Goal: Transaction & Acquisition: Purchase product/service

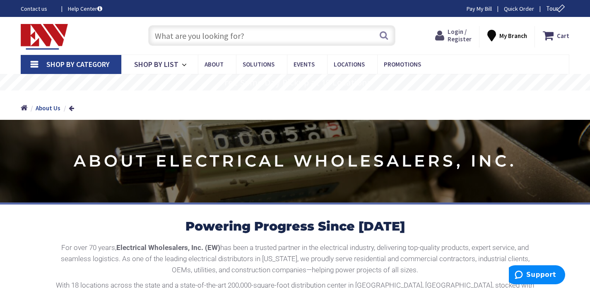
click at [453, 34] on span "Login / Register" at bounding box center [459, 35] width 24 height 15
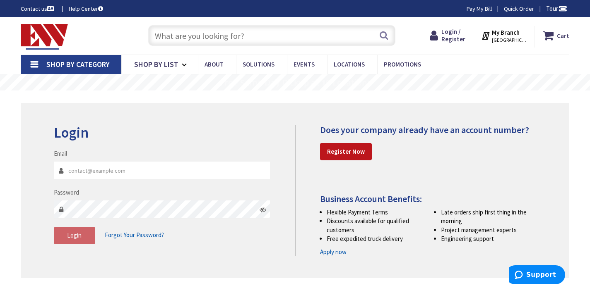
type input "info@dnrprod.com"
click at [78, 245] on fieldset "Email info@dnrprod.com Password Login Forgot Your Password?" at bounding box center [162, 200] width 216 height 103
click at [78, 236] on span "Login" at bounding box center [74, 236] width 14 height 8
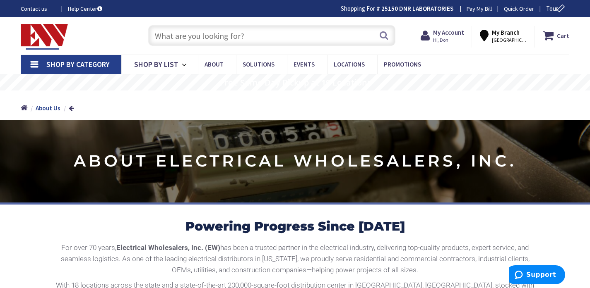
click at [273, 44] on input "text" at bounding box center [271, 35] width 247 height 21
paste input "10 foot long ½” rod"
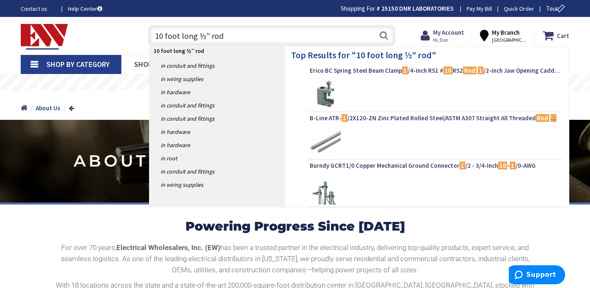
drag, startPoint x: 193, startPoint y: 37, endPoint x: 173, endPoint y: 37, distance: 19.9
click at [173, 37] on input "10 foot long ½” rod" at bounding box center [271, 35] width 247 height 21
click at [183, 37] on input "10 foot long ½” rod" at bounding box center [271, 35] width 247 height 21
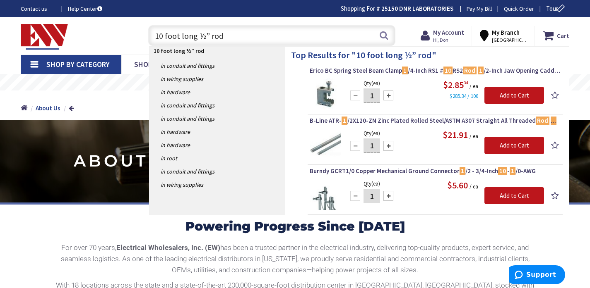
drag, startPoint x: 197, startPoint y: 37, endPoint x: 163, endPoint y: 38, distance: 33.5
click at [163, 37] on input "10 foot long ½” rod" at bounding box center [271, 35] width 247 height 21
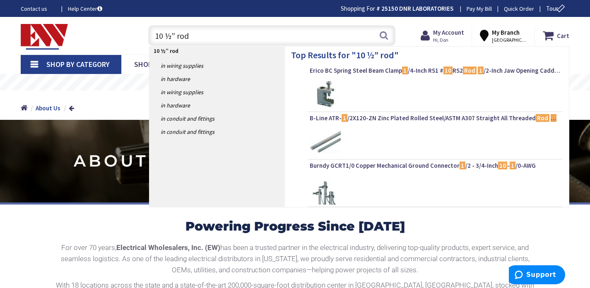
click at [179, 38] on input "10 ½” rod" at bounding box center [271, 35] width 247 height 21
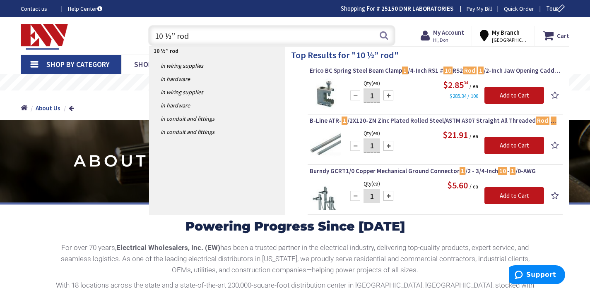
click at [178, 38] on input "10 ½” rod" at bounding box center [271, 35] width 247 height 21
click at [175, 38] on input "10 ½” rod" at bounding box center [271, 35] width 247 height 21
type input "10 ½” threaded rod"
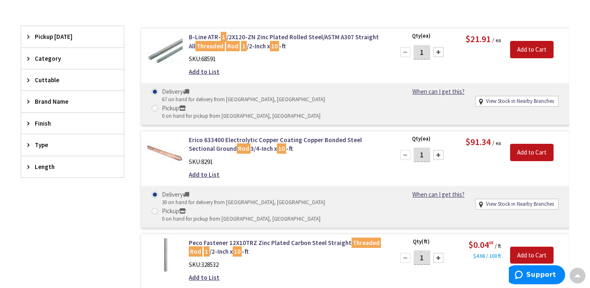
scroll to position [210, 0]
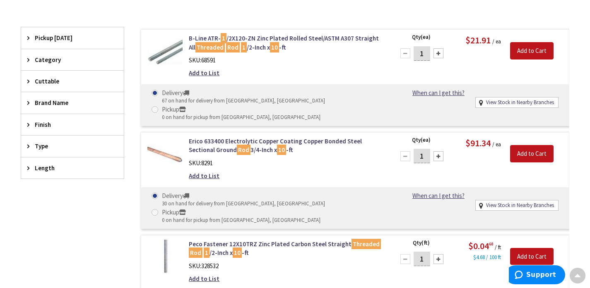
click at [158, 106] on span at bounding box center [154, 109] width 7 height 7
click at [159, 107] on input "Pickup 0 on hand for pickup from Waterbury, CT" at bounding box center [156, 109] width 5 height 5
radio input "true"
click at [442, 56] on div at bounding box center [438, 53] width 10 height 10
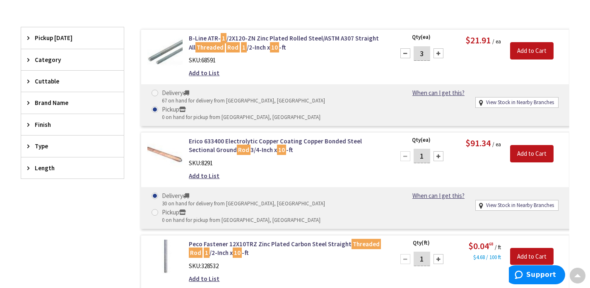
click at [442, 56] on div at bounding box center [438, 53] width 10 height 10
type input "4"
click at [520, 52] on input "Add to Cart" at bounding box center [531, 50] width 43 height 17
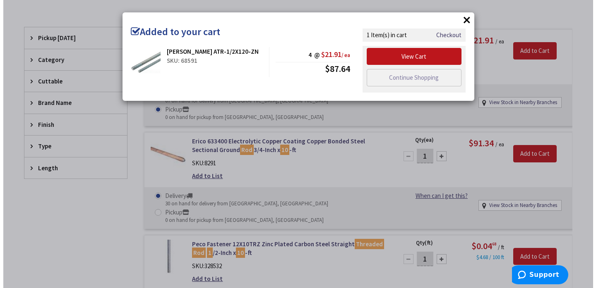
scroll to position [211, 0]
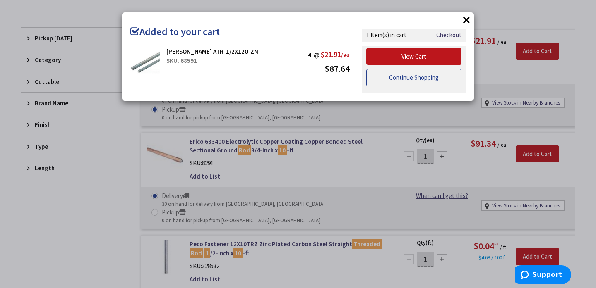
click at [410, 76] on link "Continue Shopping" at bounding box center [413, 77] width 95 height 17
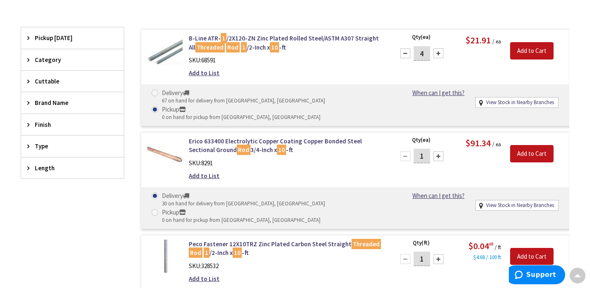
scroll to position [0, 0]
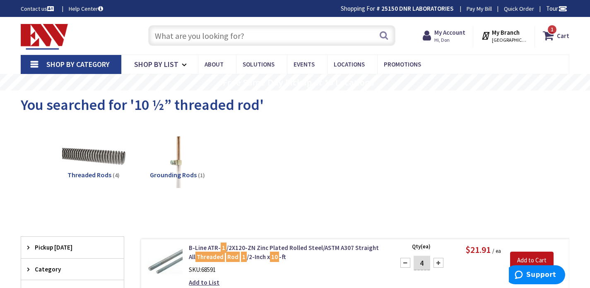
click at [208, 34] on input "text" at bounding box center [271, 35] width 247 height 21
paste input "10 foot long ½” rod"
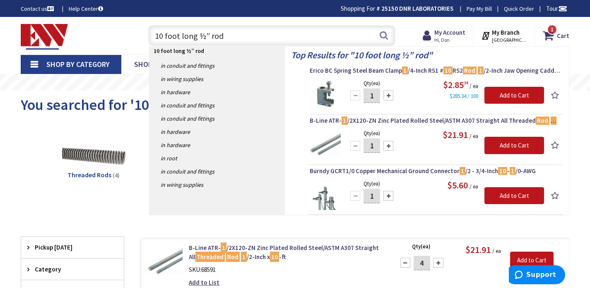
click at [197, 38] on input "10 foot long ½” rod" at bounding box center [271, 35] width 247 height 21
drag, startPoint x: 165, startPoint y: 37, endPoint x: 127, endPoint y: 37, distance: 37.7
click at [127, 37] on div "Toggle Nav 10 foot long ½” rod 10 foot long ½” rod Search 1 1 1 items Cart 1" at bounding box center [294, 36] width 561 height 28
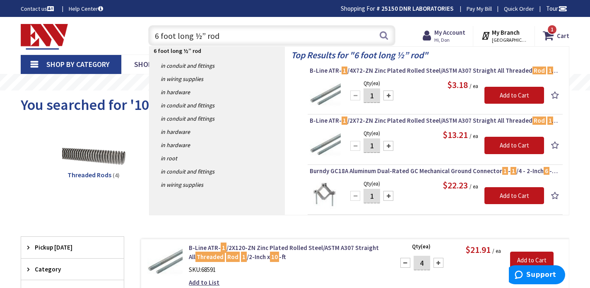
drag, startPoint x: 192, startPoint y: 40, endPoint x: 159, endPoint y: 41, distance: 32.7
click at [159, 40] on input "6 foot long ½” rod" at bounding box center [271, 35] width 247 height 21
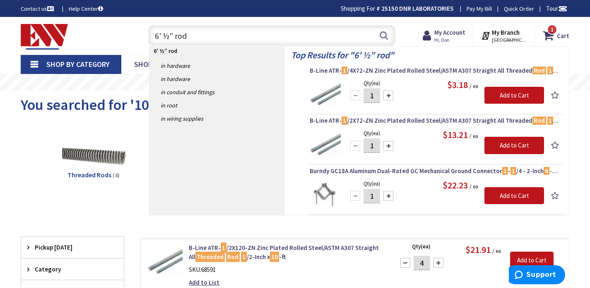
click at [176, 38] on input "6' ½” rod" at bounding box center [271, 35] width 247 height 21
click at [175, 38] on input "6' ½” rod" at bounding box center [271, 35] width 247 height 21
type input "6' ½” threaded rod"
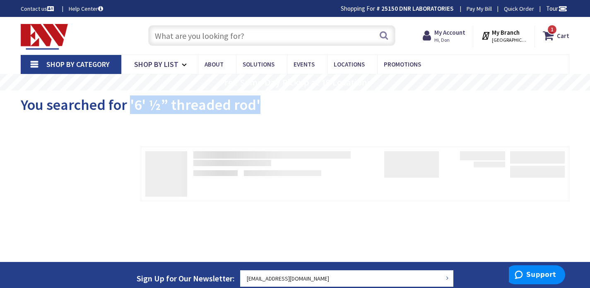
drag, startPoint x: 131, startPoint y: 107, endPoint x: 263, endPoint y: 111, distance: 132.5
click at [263, 111] on div "You searched for '6' ½” threaded rod'" at bounding box center [295, 106] width 548 height 31
copy span "'6' ½” threaded rod'"
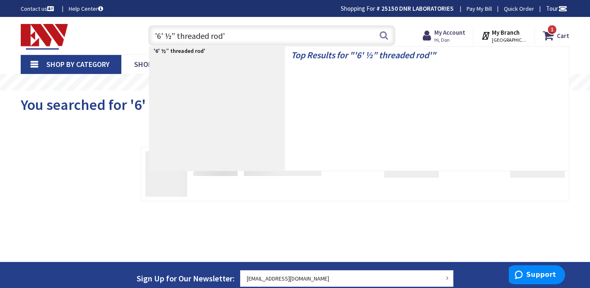
click at [162, 36] on input "'6' ½” threaded rod'" at bounding box center [271, 35] width 247 height 21
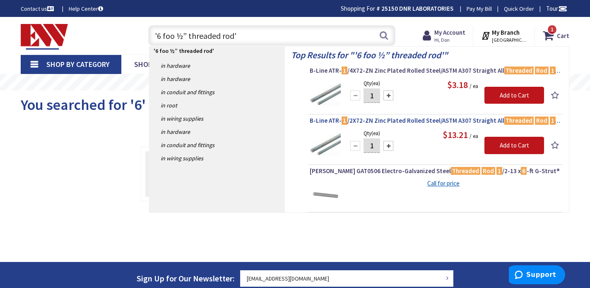
type input "'6 foo ½” threaded rod'"
click at [419, 124] on span "B-Line ATR- 1 /2X72-ZN Zinc Plated Rolled Steel/ASTM A307 Straight All Threaded…" at bounding box center [435, 121] width 251 height 8
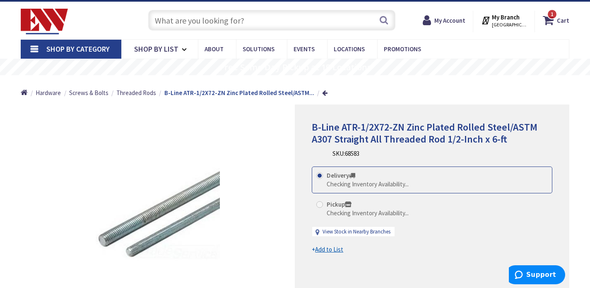
scroll to position [33, 0]
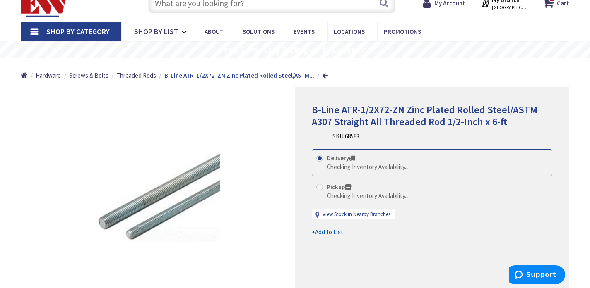
click at [321, 183] on label "Pickup Checking Inventory Availability..." at bounding box center [362, 192] width 92 height 18
click at [321, 185] on input "Pickup Checking Inventory Availability..." at bounding box center [320, 187] width 5 height 5
radio input "true"
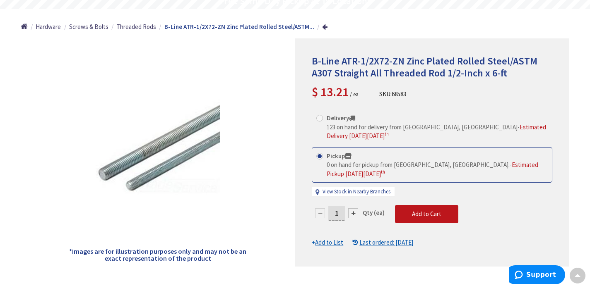
scroll to position [89, 0]
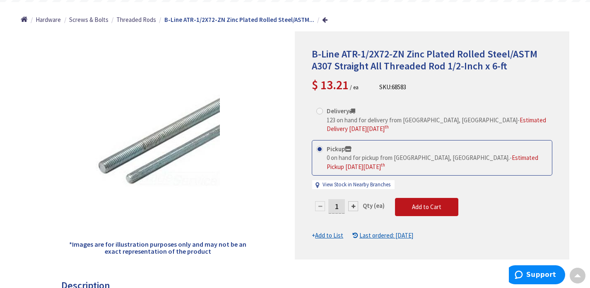
click at [340, 199] on input "1" at bounding box center [336, 206] width 17 height 14
type input "10"
click at [427, 180] on div "Delivery 123 on hand for delivery from Middletown, CT - Estimated Delivery on M…" at bounding box center [432, 150] width 240 height 96
click at [427, 203] on span "Add to Cart" at bounding box center [426, 207] width 29 height 8
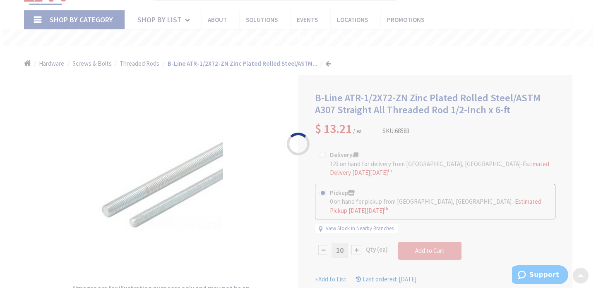
scroll to position [44, 0]
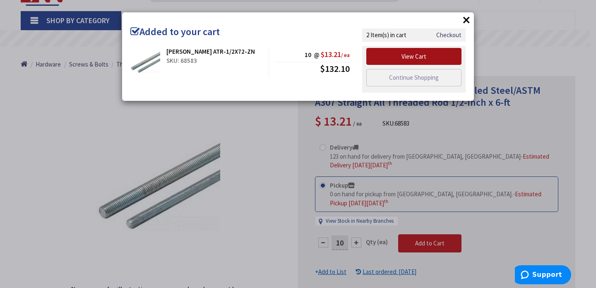
click at [425, 58] on link "View Cart" at bounding box center [413, 56] width 95 height 17
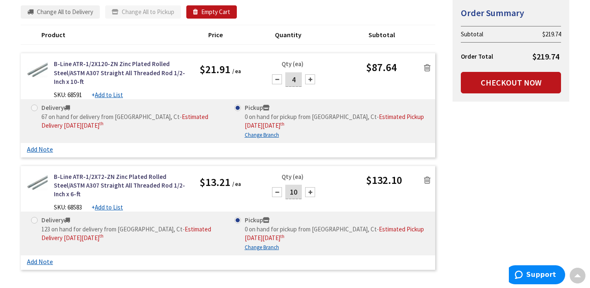
scroll to position [123, 0]
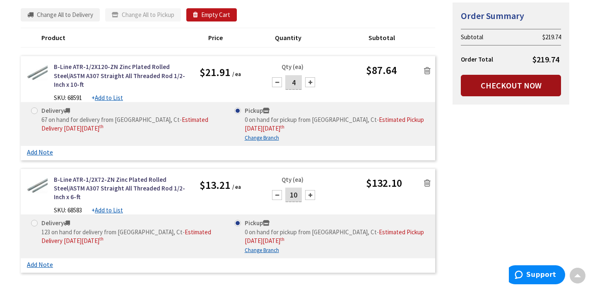
click at [490, 85] on link "Checkout Now" at bounding box center [511, 86] width 100 height 22
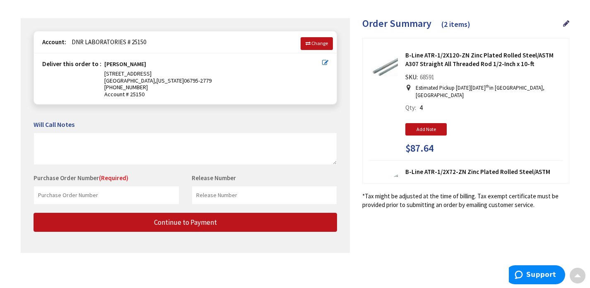
scroll to position [99, 0]
click at [121, 187] on input "text" at bounding box center [107, 195] width 146 height 19
type input "DNRStock"
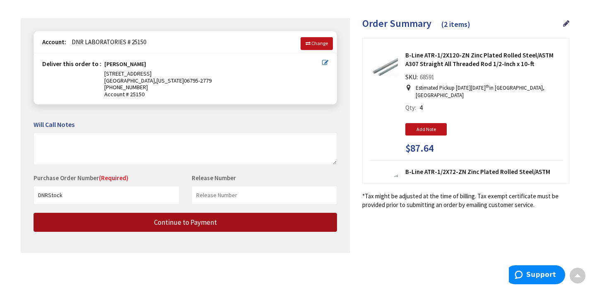
click at [215, 218] on span "Continue to Payment" at bounding box center [185, 222] width 63 height 9
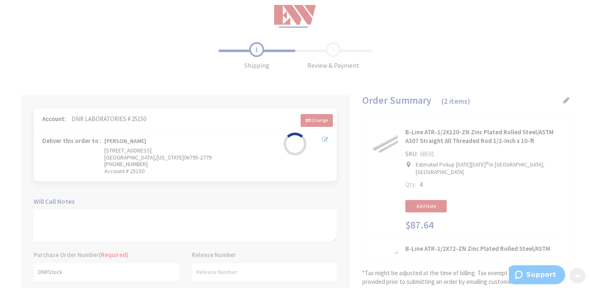
scroll to position [0, 0]
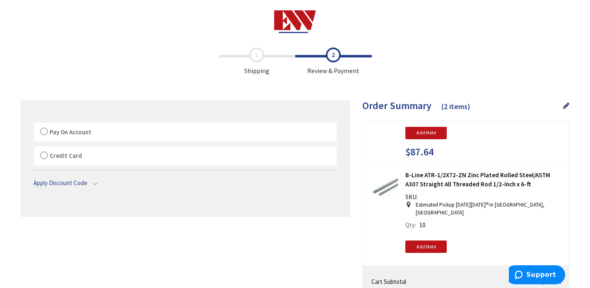
scroll to position [77, 0]
click at [107, 135] on label "Pay On Account" at bounding box center [185, 132] width 303 height 19
click at [34, 125] on input "Pay On Account" at bounding box center [34, 125] width 0 height 0
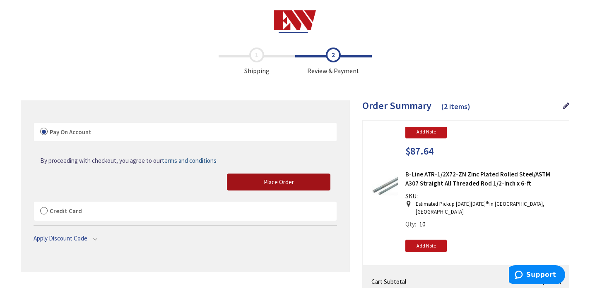
click at [283, 186] on span "Place Order" at bounding box center [279, 182] width 30 height 8
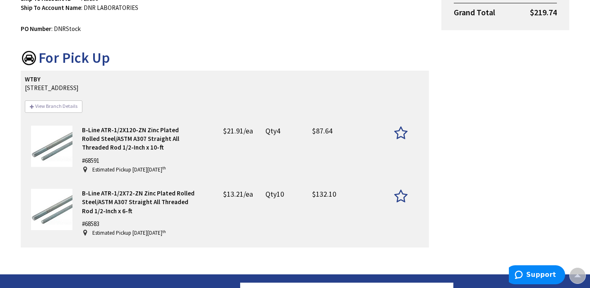
scroll to position [183, 0]
